Goal: Find contact information: Find contact information

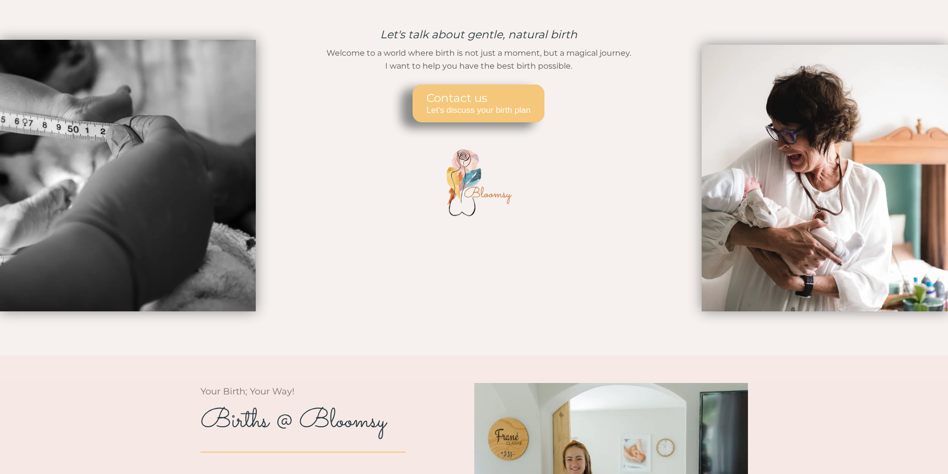
click at [476, 113] on span "Let's discuss your birth plan" at bounding box center [478, 110] width 104 height 10
